Goal: Task Accomplishment & Management: Complete application form

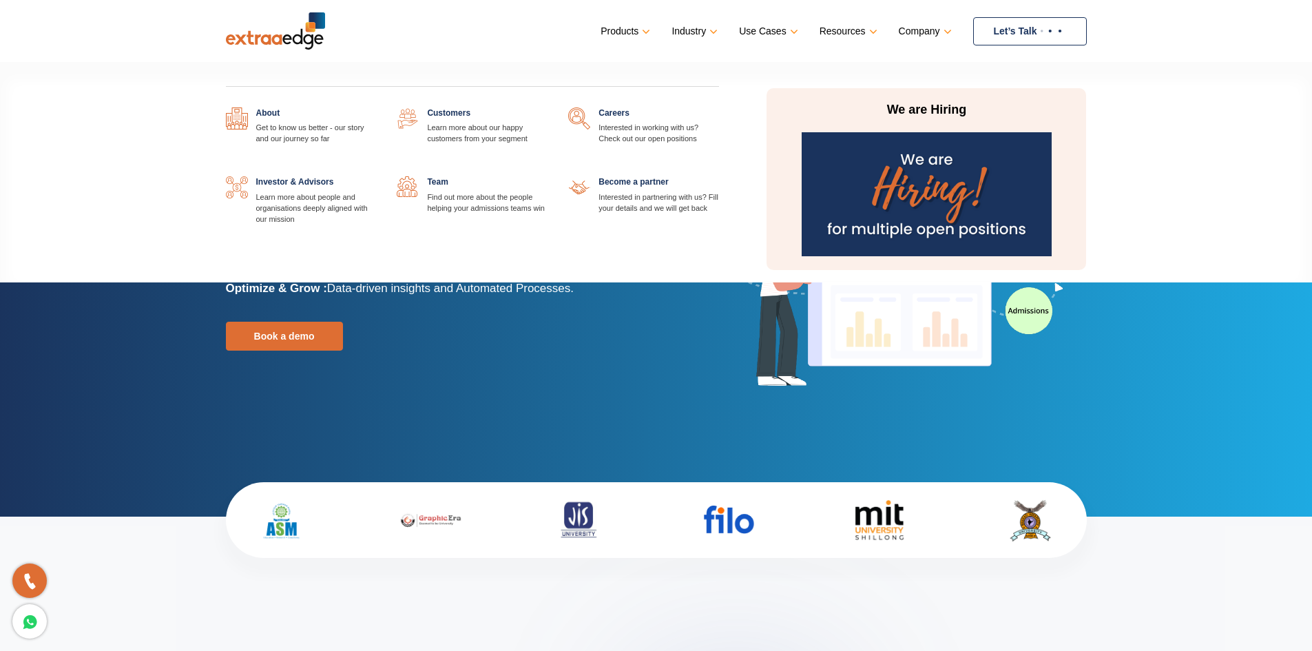
click at [912, 211] on img at bounding box center [927, 194] width 250 height 124
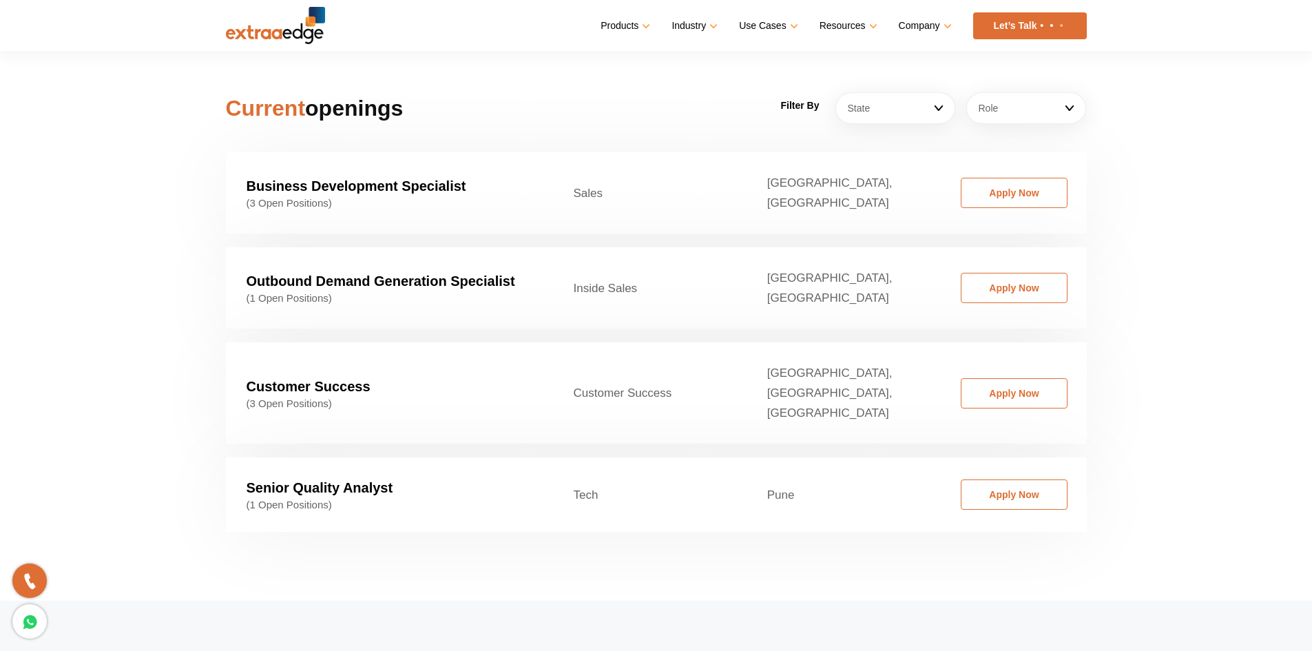
scroll to position [2204, 0]
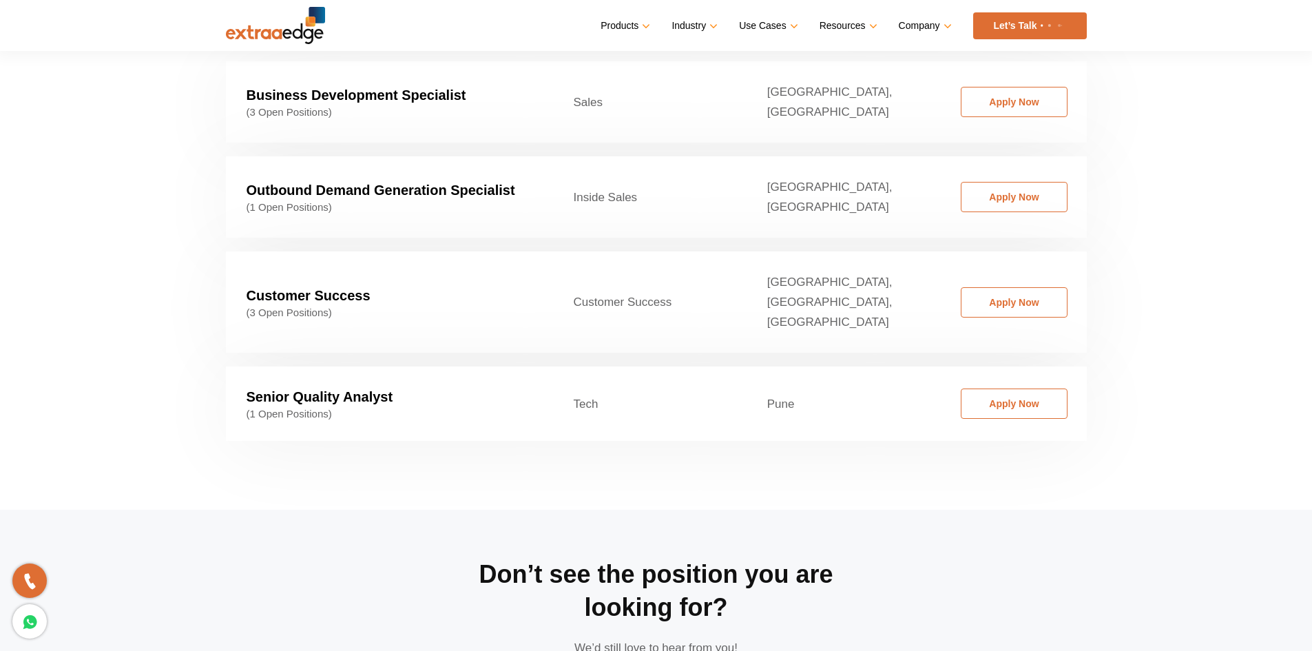
click at [329, 389] on strong "Senior Quality Analyst" at bounding box center [320, 396] width 147 height 15
click at [1048, 388] on link "Apply Now" at bounding box center [1014, 403] width 107 height 30
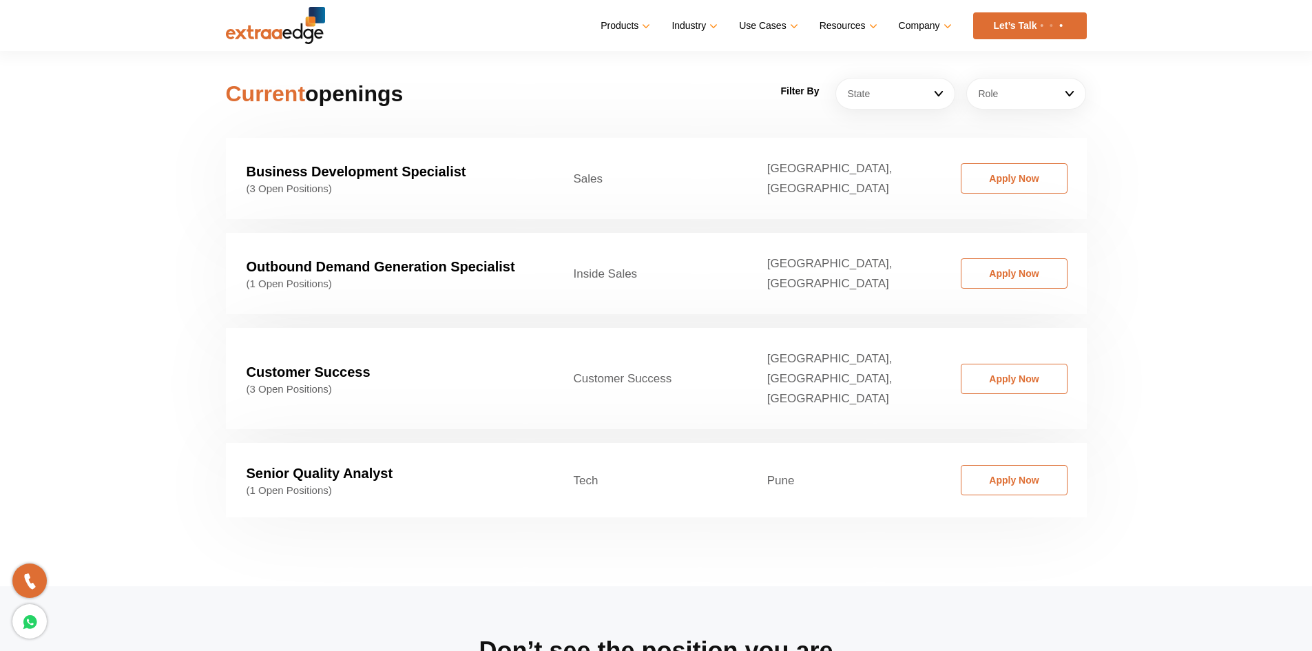
scroll to position [1997, 0]
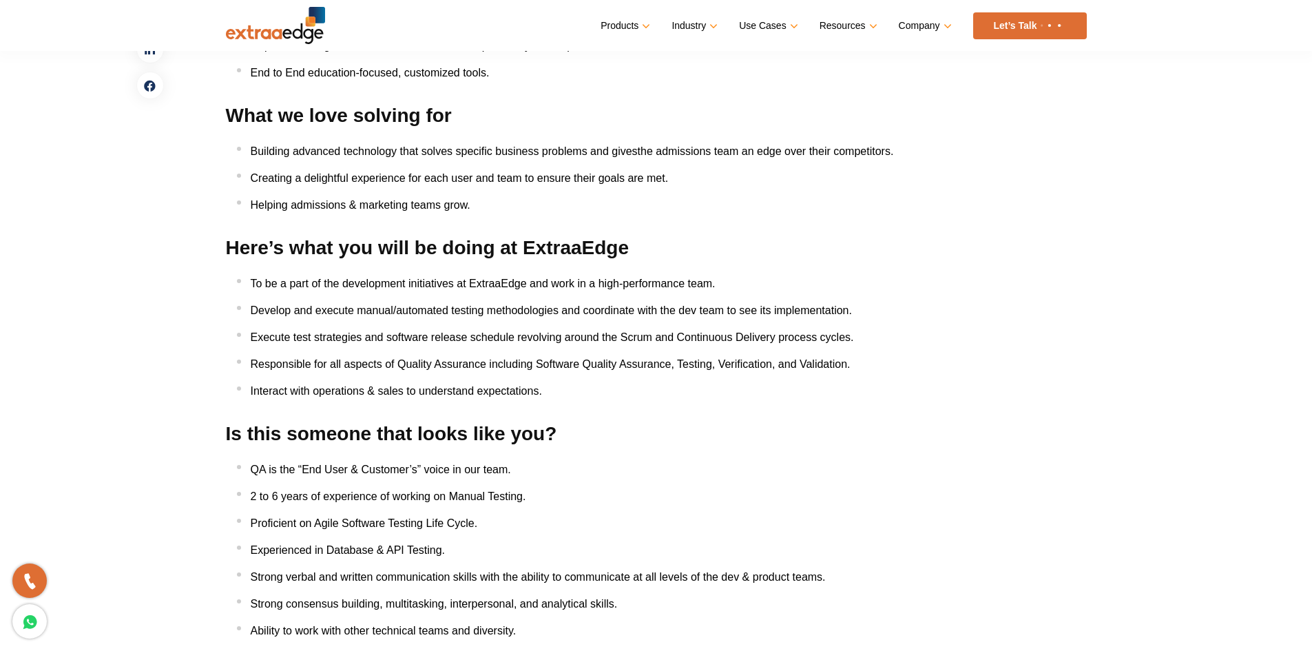
scroll to position [551, 0]
